Goal: Information Seeking & Learning: Check status

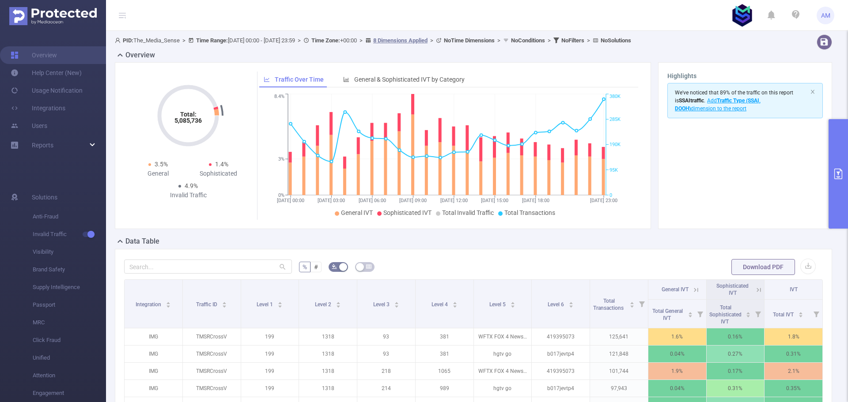
click at [90, 146] on div "Reports" at bounding box center [53, 146] width 106 height 18
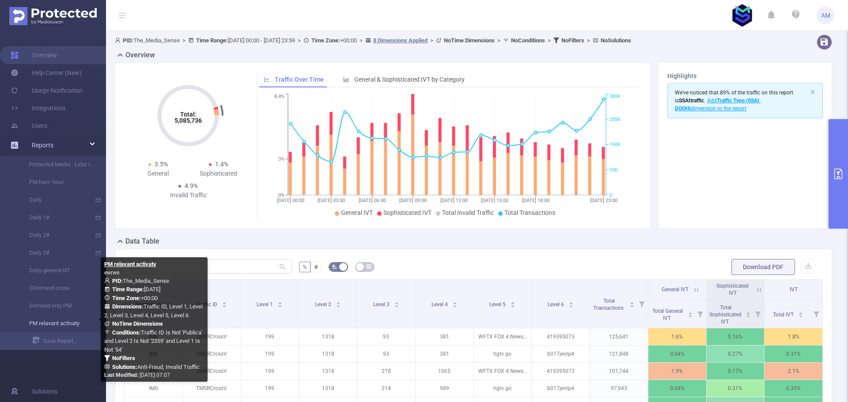
click at [76, 327] on link "PM relavant activaty" at bounding box center [57, 324] width 78 height 18
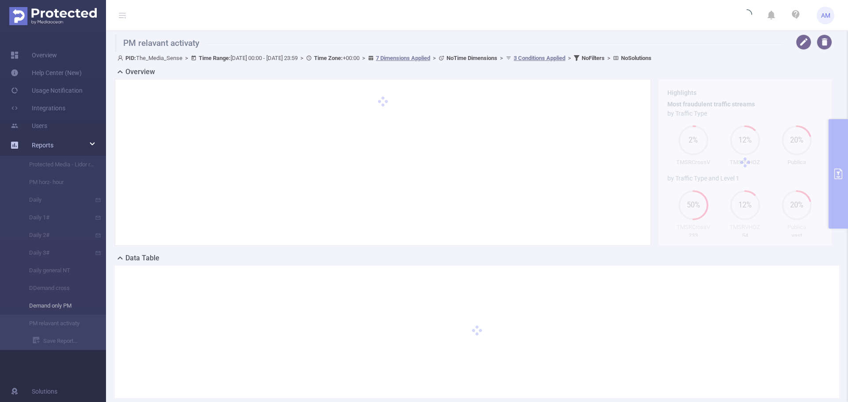
type input "[DATE] 00:00"
type input "[DATE] 23:59"
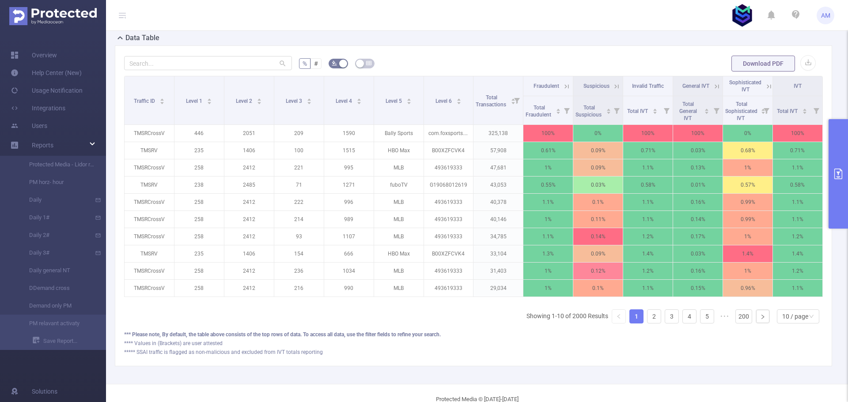
scroll to position [221, 0]
click at [798, 317] on div "10 / page" at bounding box center [795, 316] width 26 height 13
click at [797, 304] on li "50 / page" at bounding box center [791, 307] width 42 height 14
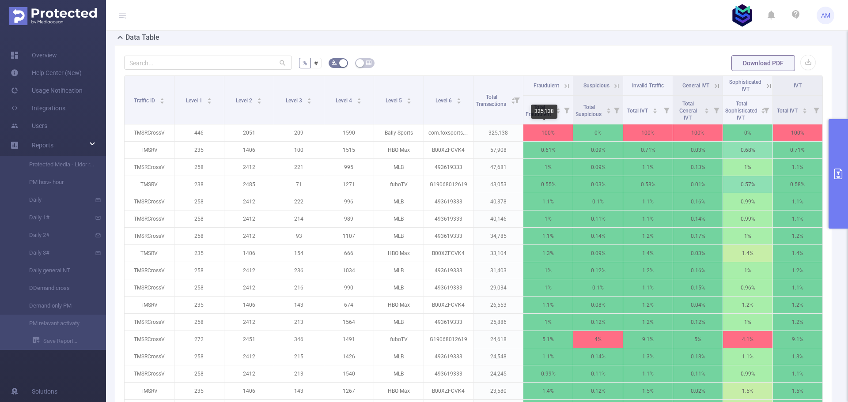
click at [544, 113] on div "325,138" at bounding box center [544, 112] width 27 height 14
click at [526, 114] on span "Total Fraudulent" at bounding box center [539, 110] width 27 height 13
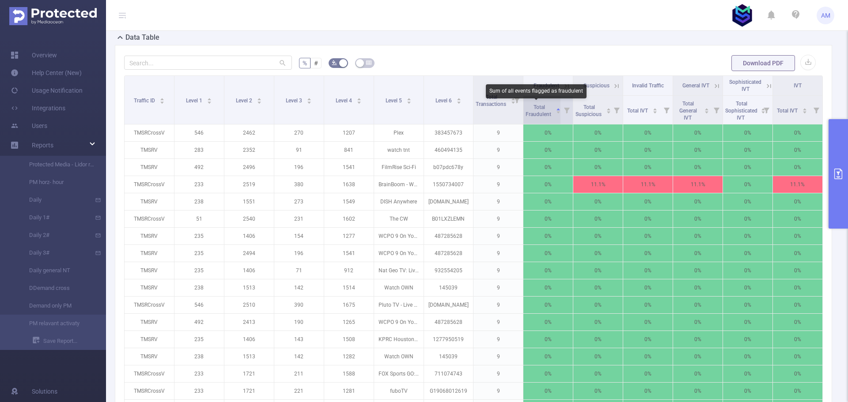
click at [530, 114] on span "Total Fraudulent" at bounding box center [539, 110] width 27 height 13
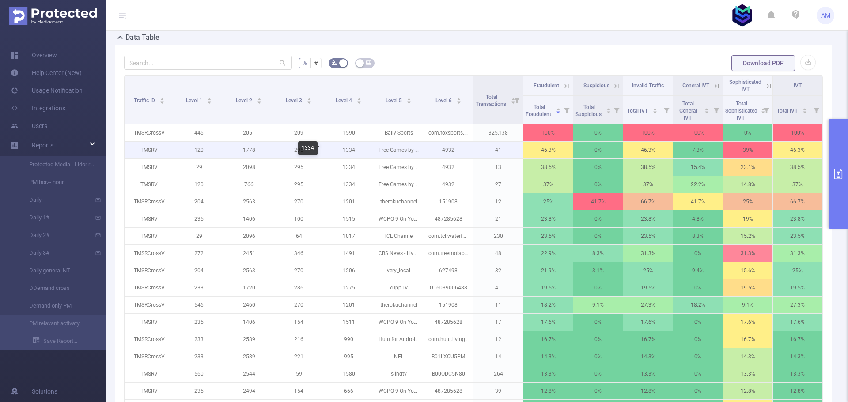
click at [347, 152] on p "1334" at bounding box center [348, 150] width 49 height 17
copy p "1334"
click at [444, 152] on p "4932" at bounding box center [448, 150] width 49 height 17
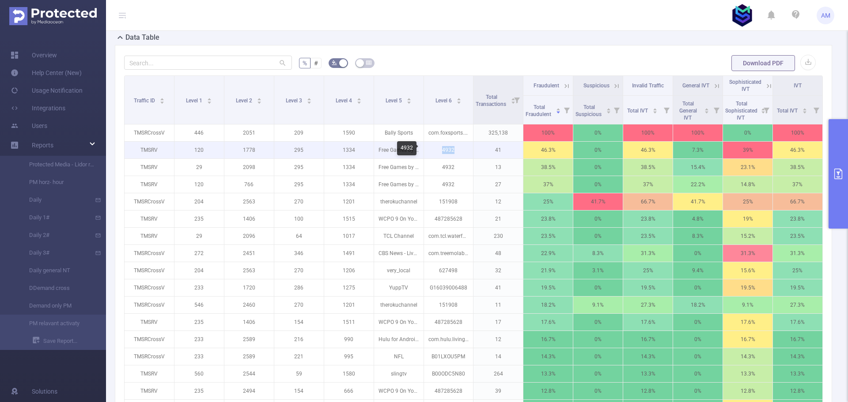
copy p "4932"
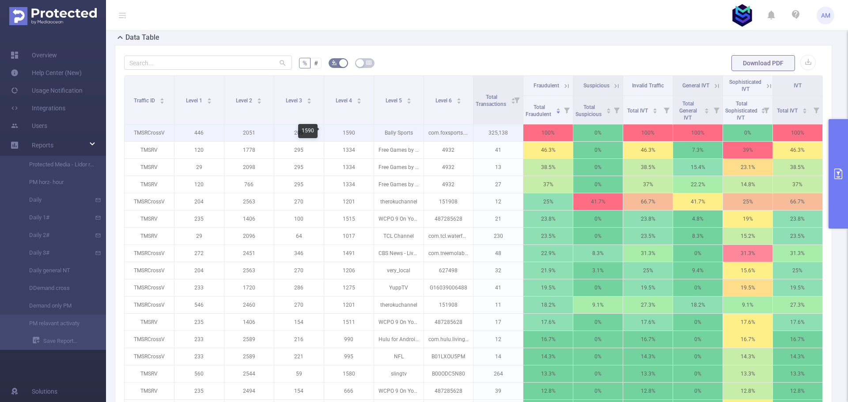
click at [351, 134] on p "1590" at bounding box center [348, 133] width 49 height 17
copy p "1590"
